Goal: Browse casually: Explore the website without a specific task or goal

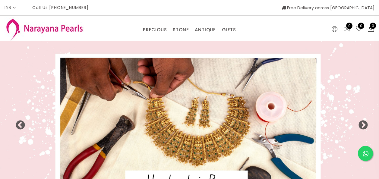
select select "INR"
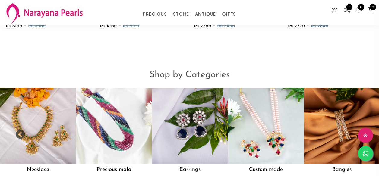
scroll to position [378, 0]
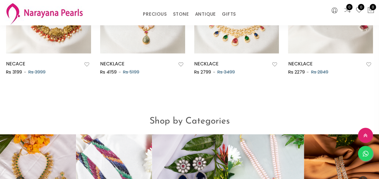
click at [325, 47] on img at bounding box center [330, 10] width 85 height 85
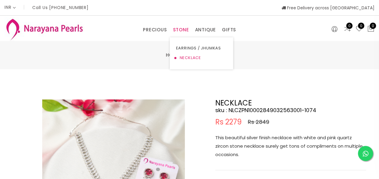
click at [186, 58] on link "NECKLACE" at bounding box center [201, 58] width 51 height 10
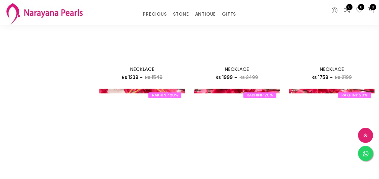
scroll to position [434, 0]
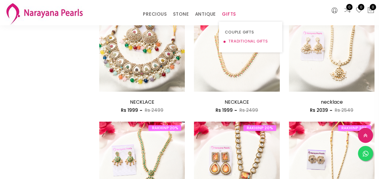
click at [240, 40] on link "TRADITIONAL GIFTS" at bounding box center [250, 41] width 51 height 9
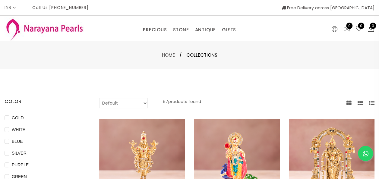
click at [48, 28] on img at bounding box center [45, 29] width 80 height 24
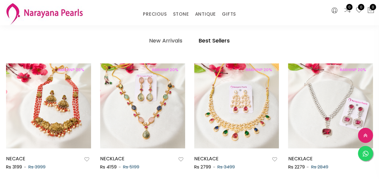
scroll to position [277, 0]
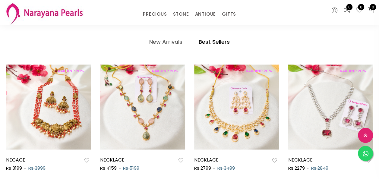
click at [218, 40] on h4 "Best Sellers" at bounding box center [214, 41] width 31 height 7
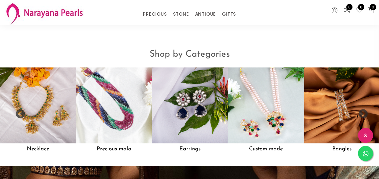
scroll to position [439, 0]
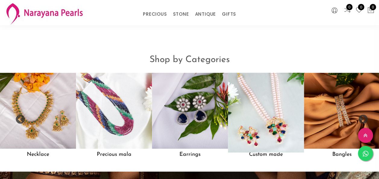
click at [266, 110] on img at bounding box center [265, 110] width 83 height 83
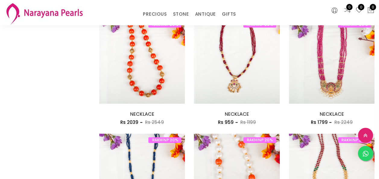
scroll to position [421, 0]
